Goal: Communication & Community: Share content

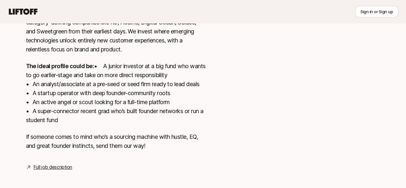
scroll to position [210, 0]
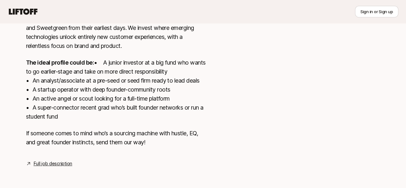
click at [49, 165] on link "Full job description" at bounding box center [53, 163] width 38 height 8
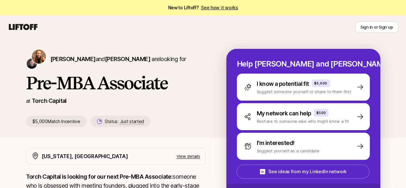
click at [27, 29] on icon at bounding box center [23, 27] width 29 height 6
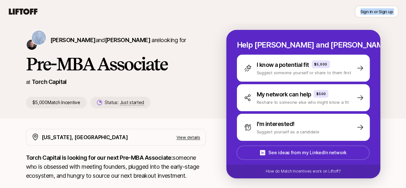
scroll to position [31, 0]
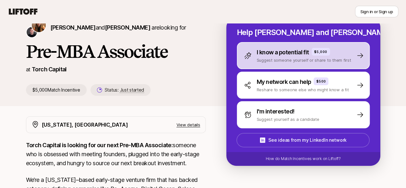
click at [302, 63] on div "I know a potential fit $5,000 Suggest someone yourself or share to them first" at bounding box center [303, 55] width 133 height 27
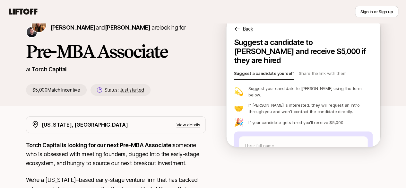
type textarea "x"
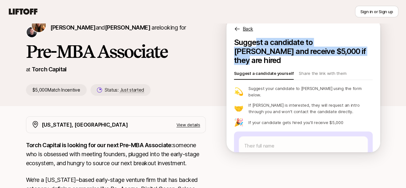
drag, startPoint x: 264, startPoint y: 47, endPoint x: 337, endPoint y: 52, distance: 73.0
click at [337, 52] on p "Suggest a candidate to [PERSON_NAME] and receive $5,000 if they are hired" at bounding box center [303, 51] width 139 height 27
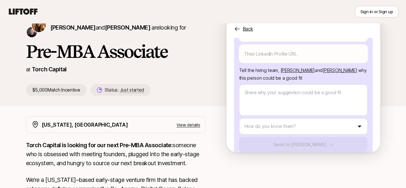
scroll to position [122, 0]
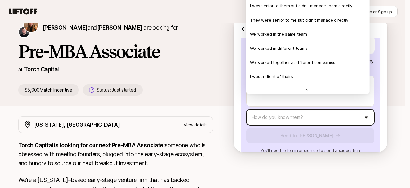
click at [326, 100] on html "New to Liftoff? See how it works Sign in or Sign up Sign in or Sign up [PERSON_…" at bounding box center [205, 63] width 410 height 188
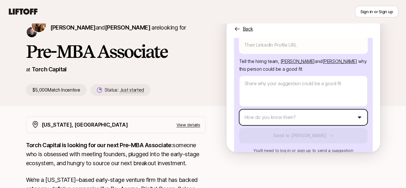
click at [364, 114] on html "New to Liftoff? See how it works Sign in or Sign up Sign in or Sign up [PERSON_…" at bounding box center [203, 63] width 406 height 188
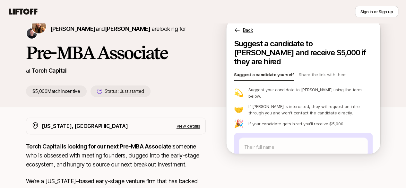
scroll to position [0, 0]
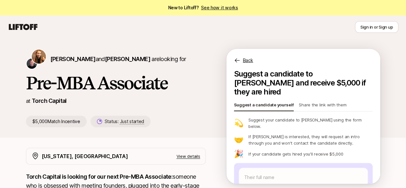
click at [312, 101] on p "Share the link with them" at bounding box center [322, 105] width 47 height 9
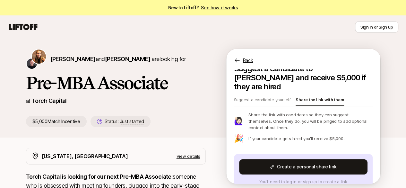
scroll to position [4, 0]
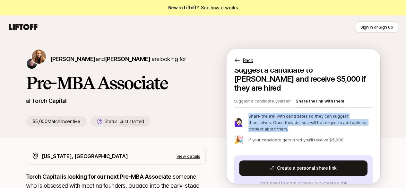
drag, startPoint x: 255, startPoint y: 106, endPoint x: 340, endPoint y: 121, distance: 86.2
click at [340, 121] on div "🙋🏻‍♀️ Share the link with candidates so they can suggest themselves. Once they …" at bounding box center [303, 122] width 139 height 19
click at [340, 121] on p "Share the link with candidates so they can suggest themselves. Once they do, yo…" at bounding box center [310, 122] width 124 height 19
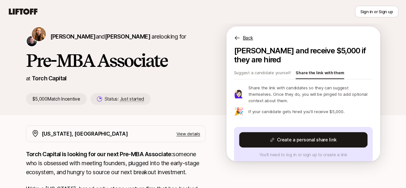
scroll to position [0, 0]
